Goal: Information Seeking & Learning: Understand process/instructions

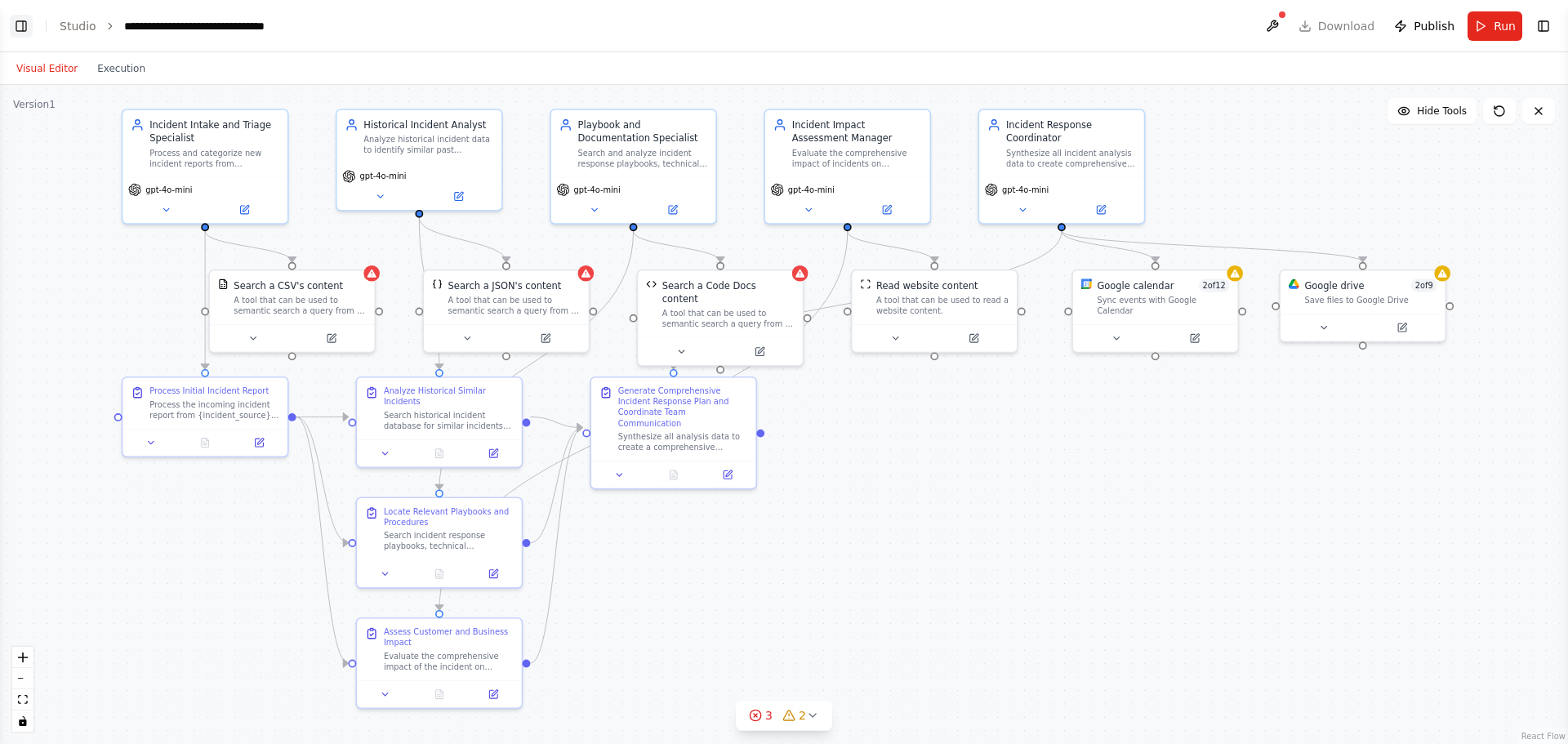
click at [15, 33] on button "Toggle Left Sidebar" at bounding box center [21, 26] width 23 height 23
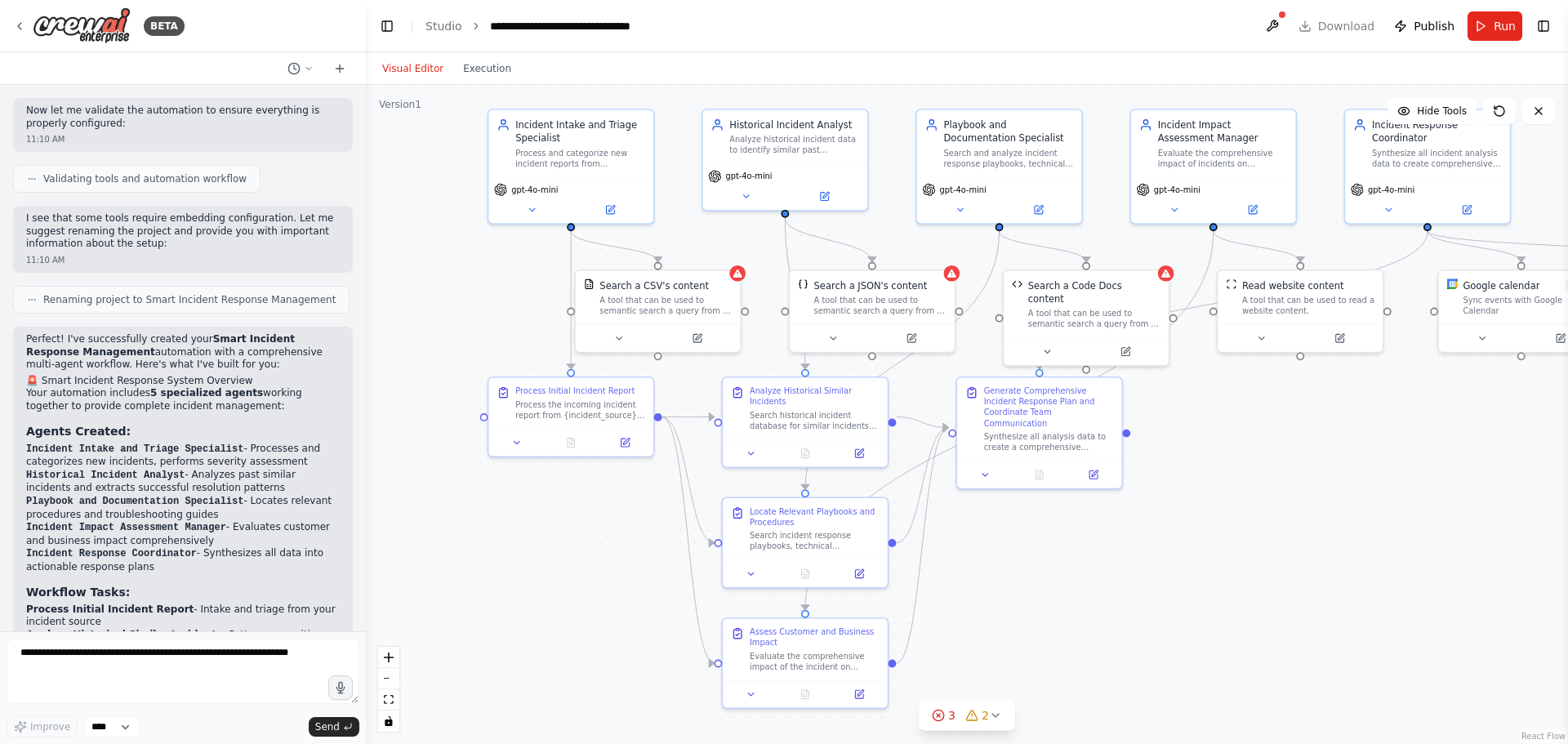
scroll to position [1088, 0]
click at [188, 336] on p "Perfect! I've successfully created your Smart Incident Response Management auto…" at bounding box center [183, 355] width 313 height 39
click at [211, 340] on p "Perfect! I've successfully created your Smart Incident Response Management auto…" at bounding box center [183, 355] width 313 height 39
drag, startPoint x: 20, startPoint y: 427, endPoint x: 279, endPoint y: 436, distance: 259.2
click at [279, 436] on div "Perfect! I've successfully created your Smart Incident Response Management auto…" at bounding box center [182, 711] width 340 height 761
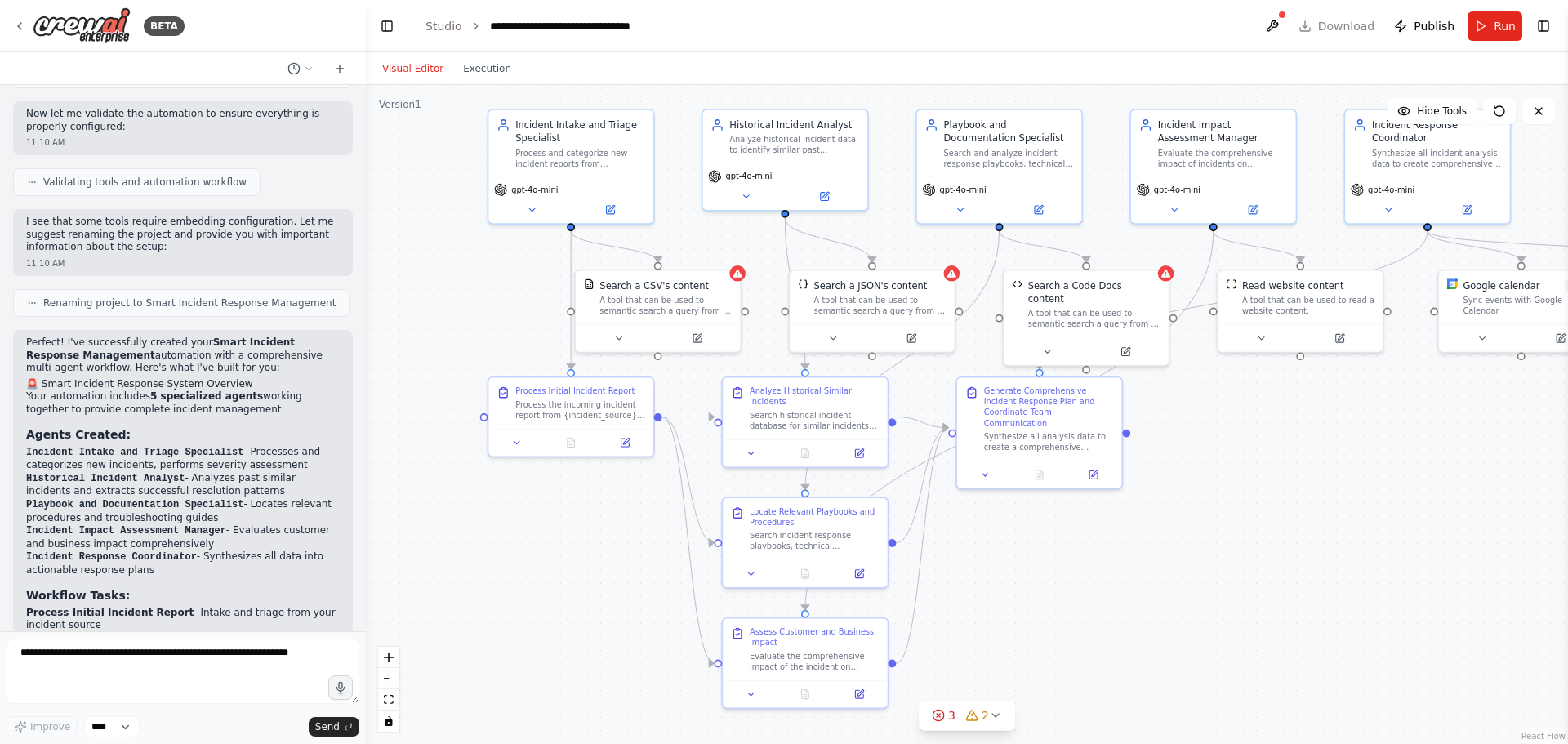
copy li "Incident Intake and Triage Specialist - Processes and categorizes new incidents…"
click at [133, 555] on div "Perfect! I've successfully created your Smart Incident Response Management auto…" at bounding box center [183, 703] width 313 height 733
drag, startPoint x: 152, startPoint y: 541, endPoint x: 21, endPoint y: 533, distance: 131.2
click at [21, 533] on div "Perfect! I've successfully created your Smart Incident Response Management auto…" at bounding box center [182, 711] width 340 height 761
copy li "Incident Response Coordinator - Synthesizes all data into actionable response p…"
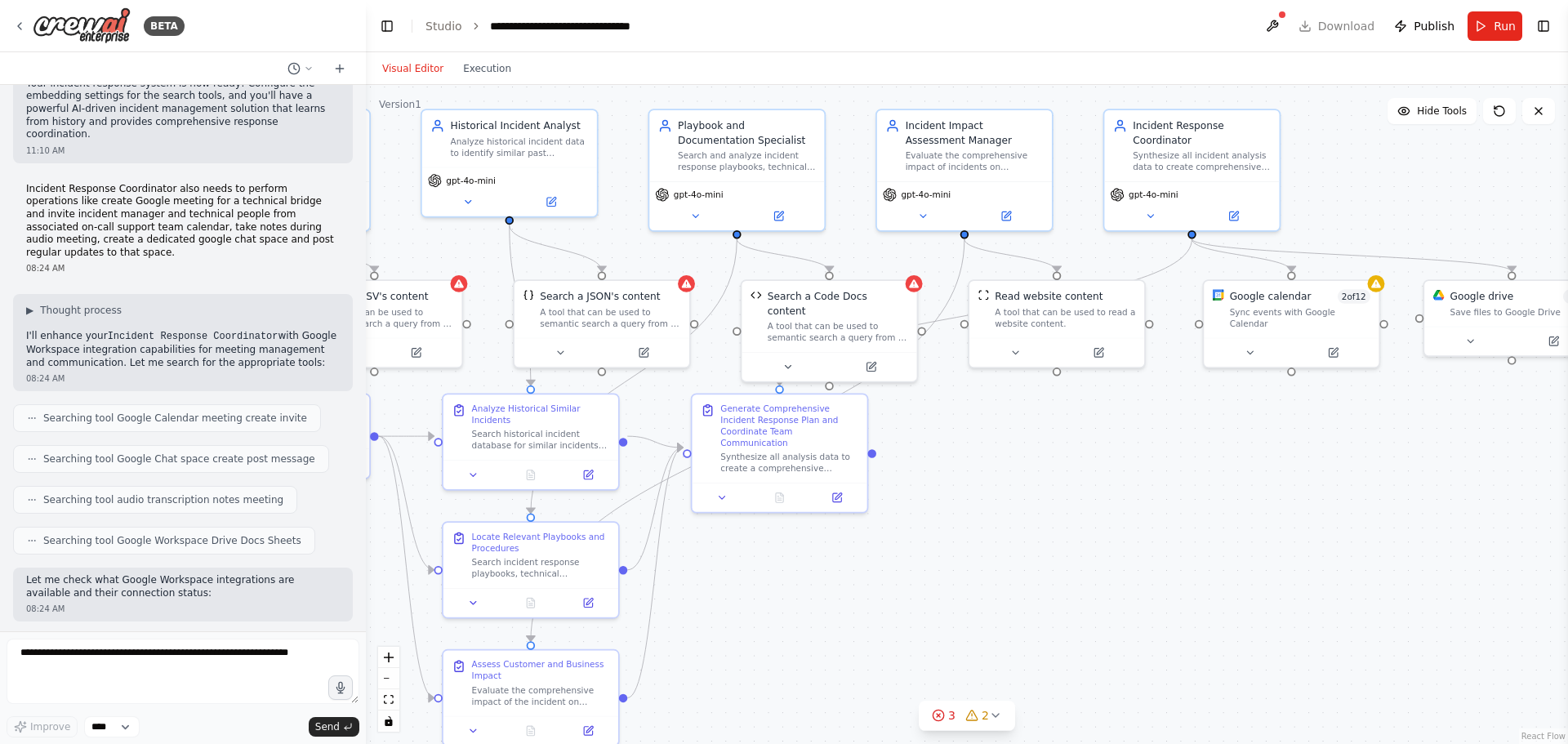
scroll to position [1987, 0]
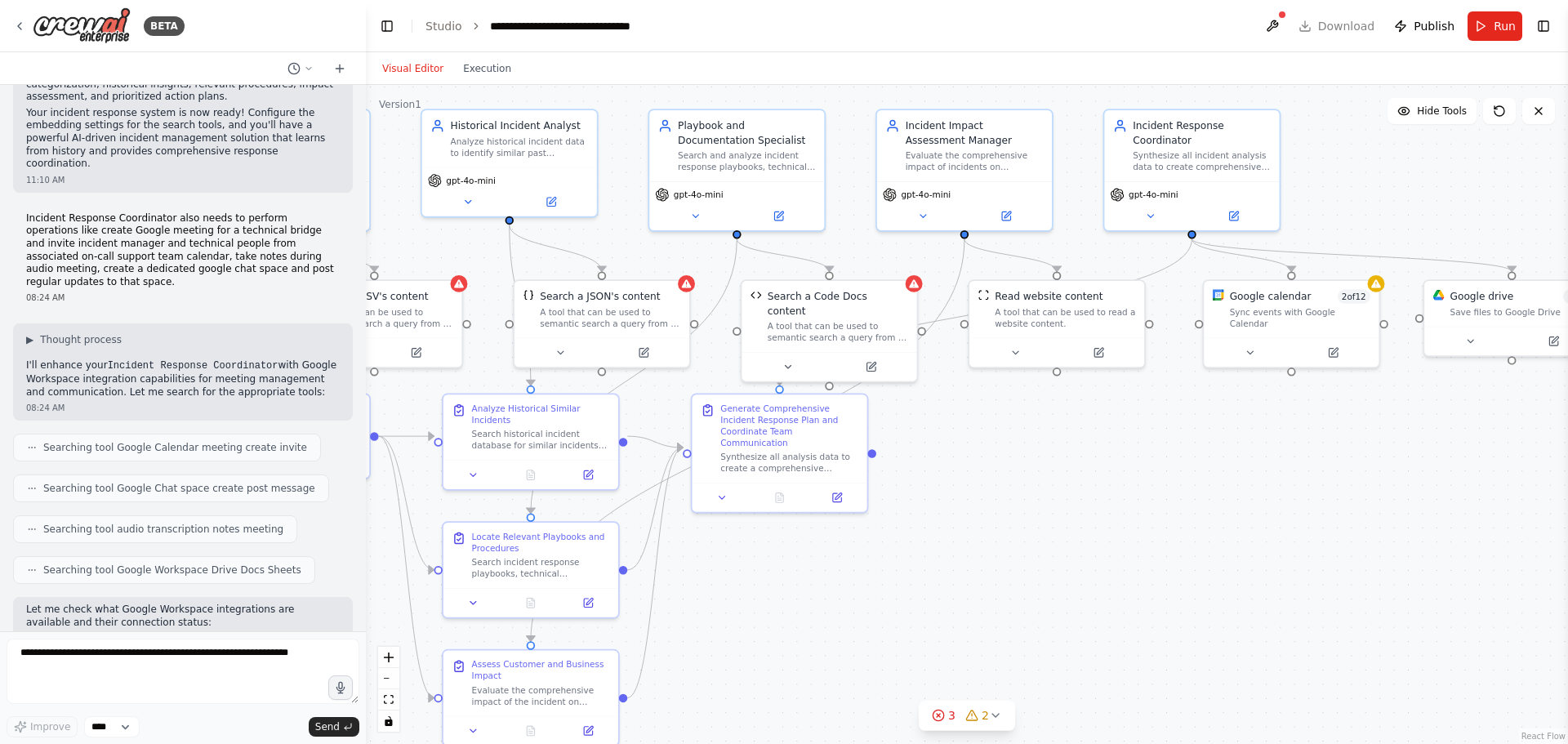
drag, startPoint x: 277, startPoint y: 297, endPoint x: 294, endPoint y: 334, distance: 40.7
click at [294, 360] on p "I'll enhance your Incident Response Coordinator with Google Workspace integrati…" at bounding box center [183, 379] width 313 height 39
click at [287, 360] on p "I'll enhance your Incident Response Coordinator with Google Workspace integrati…" at bounding box center [183, 379] width 313 height 39
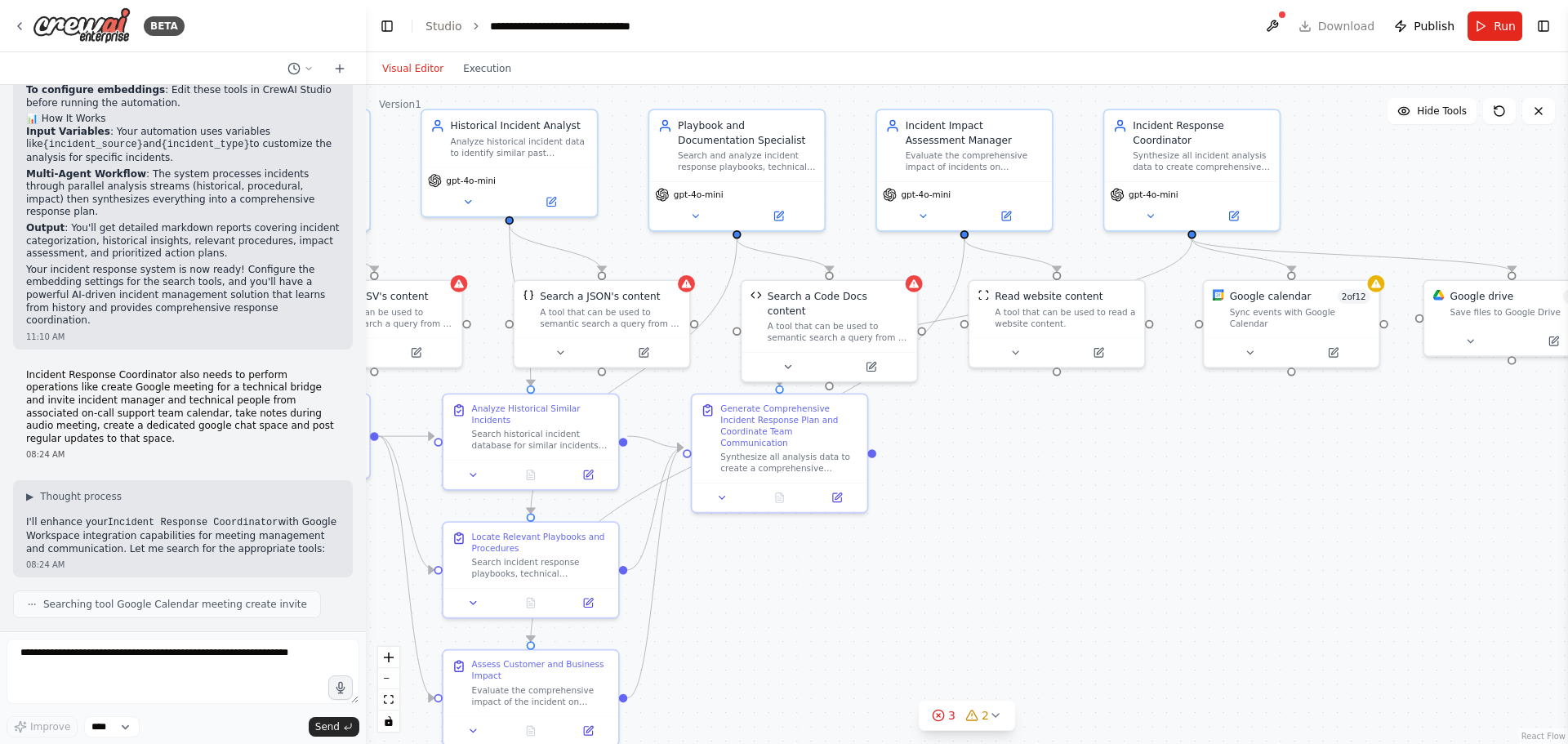
scroll to position [1824, 0]
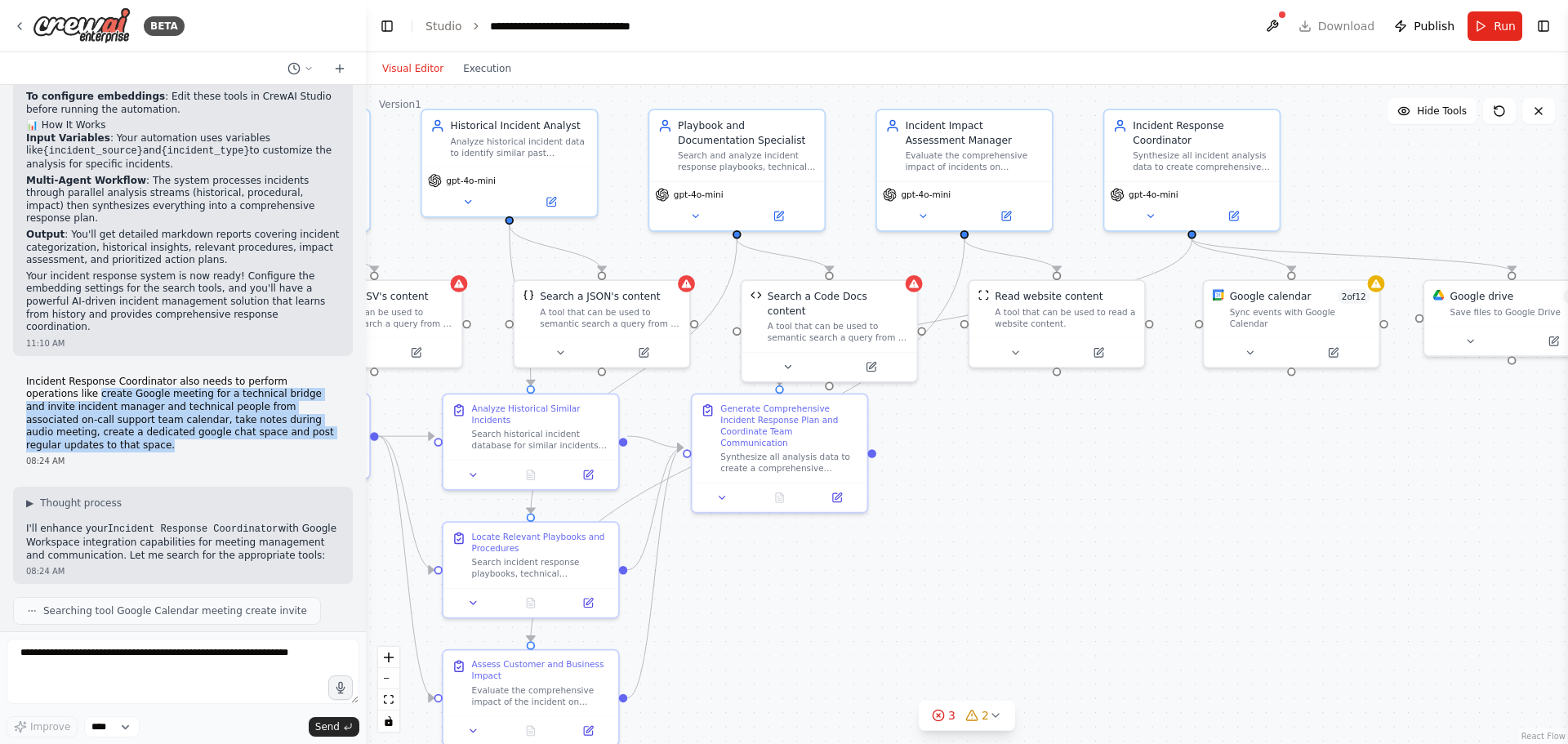
drag, startPoint x: 26, startPoint y: 345, endPoint x: 248, endPoint y: 384, distance: 225.4
click at [248, 385] on div "Incident Response Coordinator also needs to perform operations like create Goog…" at bounding box center [182, 421] width 340 height 105
copy p "create Google meeting for a technical bridge and invite incident manager and te…"
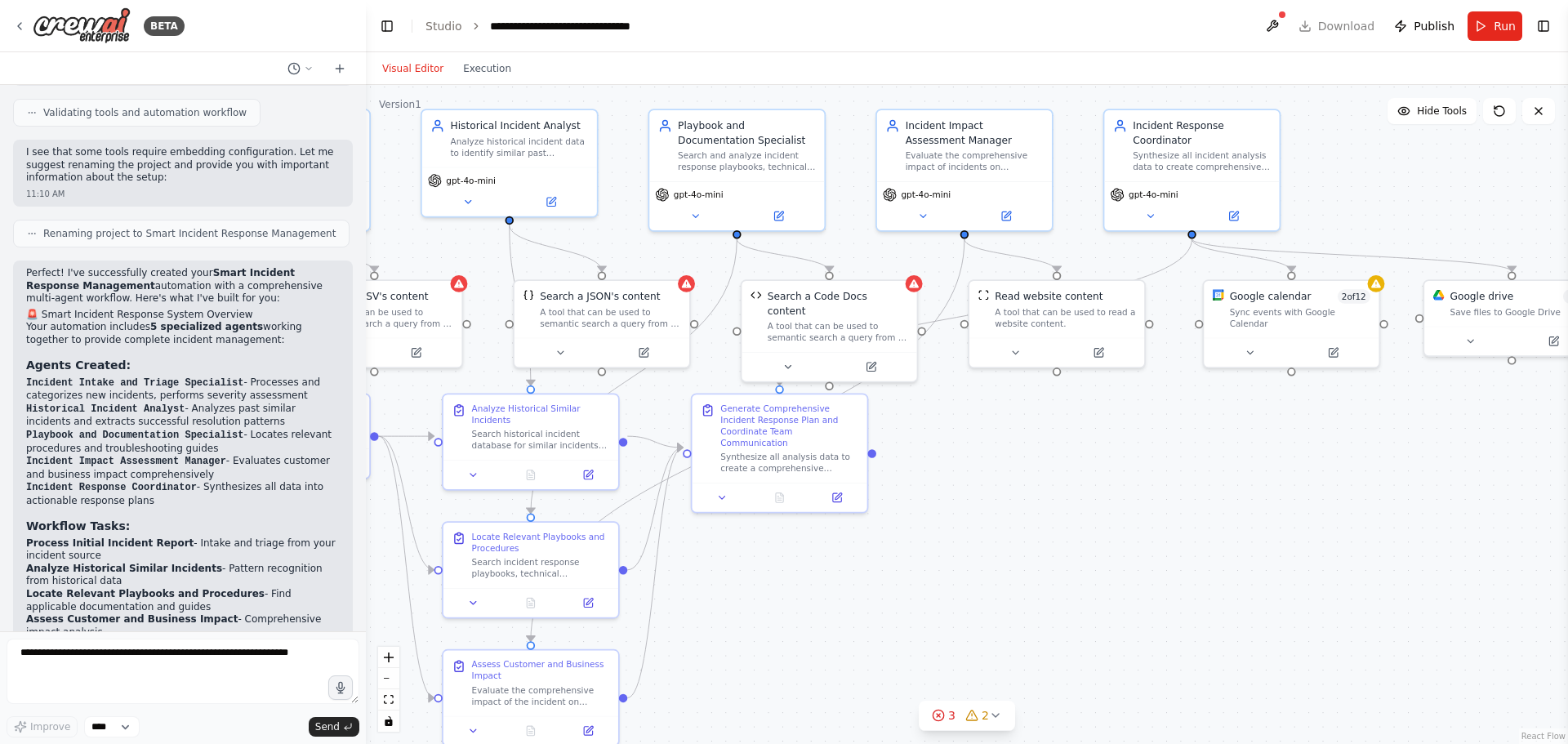
scroll to position [1307, 0]
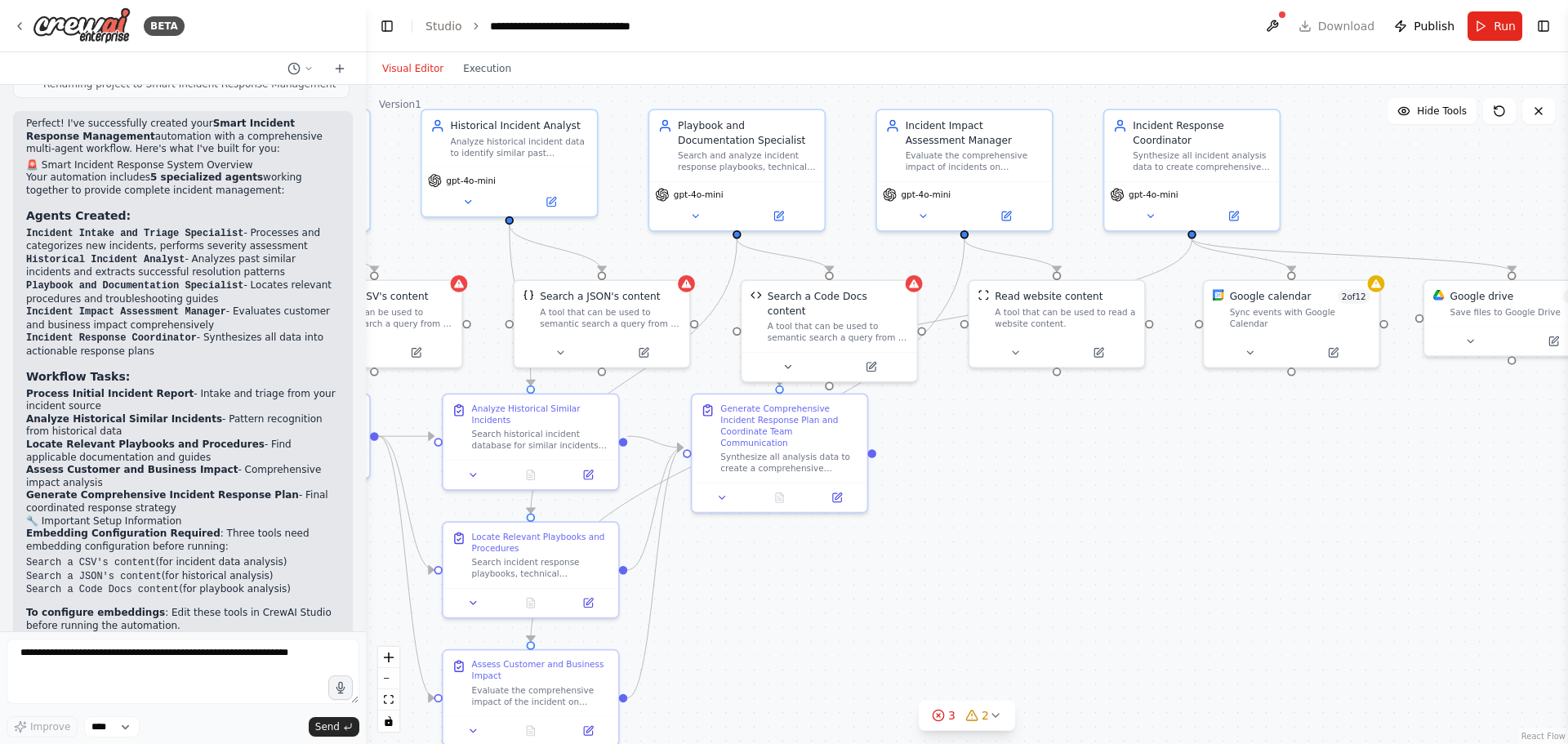
drag, startPoint x: 217, startPoint y: 267, endPoint x: 232, endPoint y: 260, distance: 16.6
click at [232, 279] on li "Playbook and Documentation Specialist - Locates relevant procedures and trouble…" at bounding box center [183, 292] width 313 height 27
copy li "Locates relevant procedures and troubleshooting guides"
click at [472, 198] on icon at bounding box center [467, 199] width 11 height 11
